Goal: Task Accomplishment & Management: Manage account settings

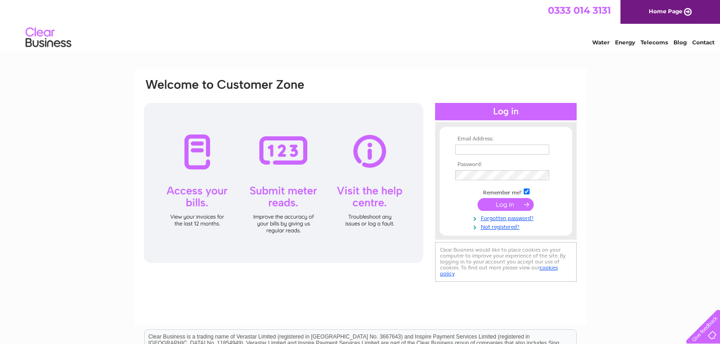
type input "[EMAIL_ADDRESS][DOMAIN_NAME]"
click at [494, 203] on input "submit" at bounding box center [506, 204] width 56 height 13
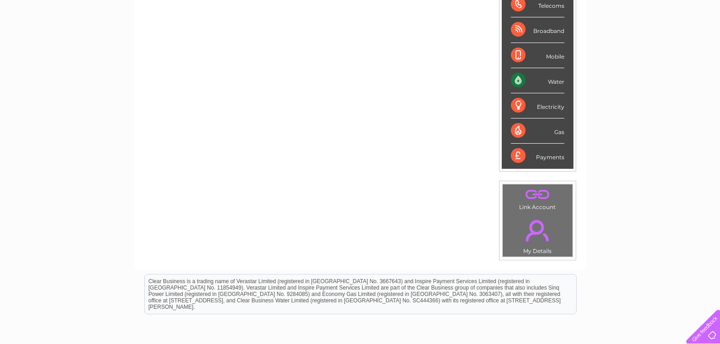
scroll to position [46, 0]
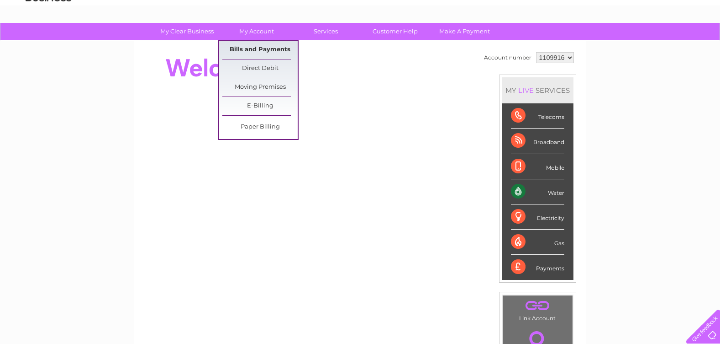
click at [254, 48] on link "Bills and Payments" at bounding box center [259, 50] width 75 height 18
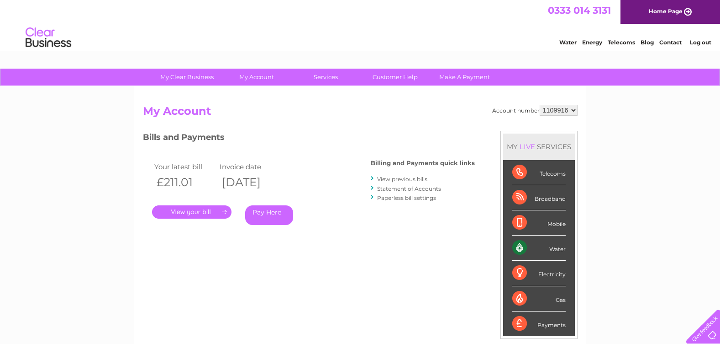
click at [188, 207] on link "." at bounding box center [191, 211] width 79 height 13
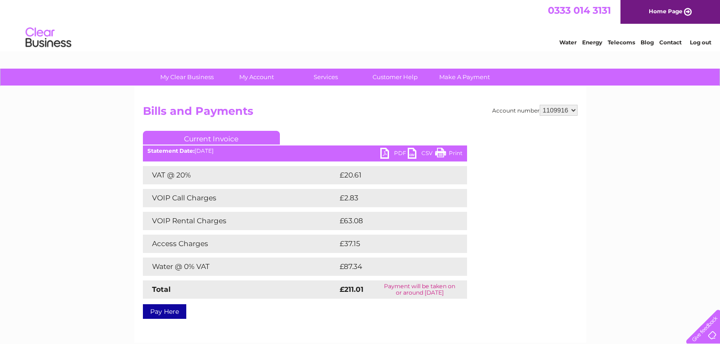
click at [400, 154] on link "PDF" at bounding box center [394, 154] width 27 height 13
click at [704, 40] on link "Log out" at bounding box center [700, 42] width 21 height 7
